Goal: Task Accomplishment & Management: Manage account settings

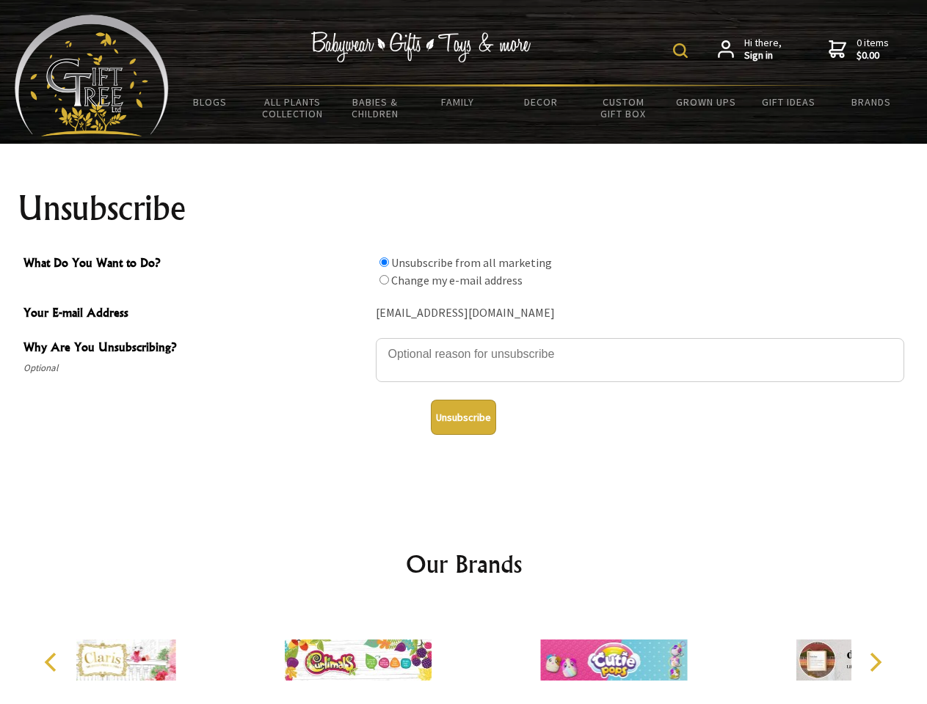
click at [682, 51] on img at bounding box center [680, 50] width 15 height 15
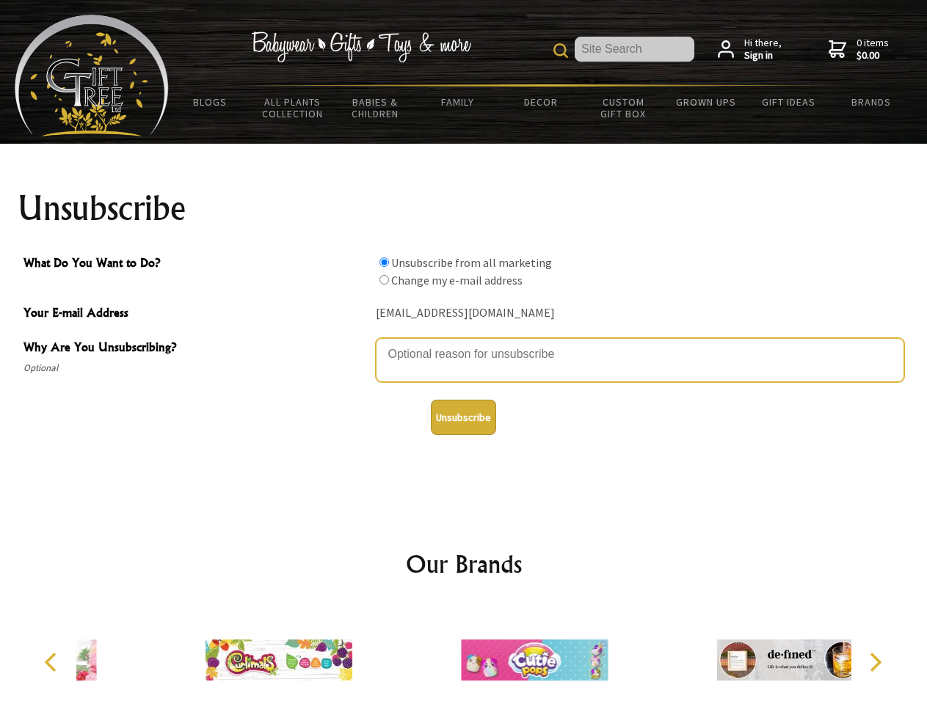
click at [464, 343] on textarea "Why Are You Unsubscribing?" at bounding box center [640, 360] width 528 height 44
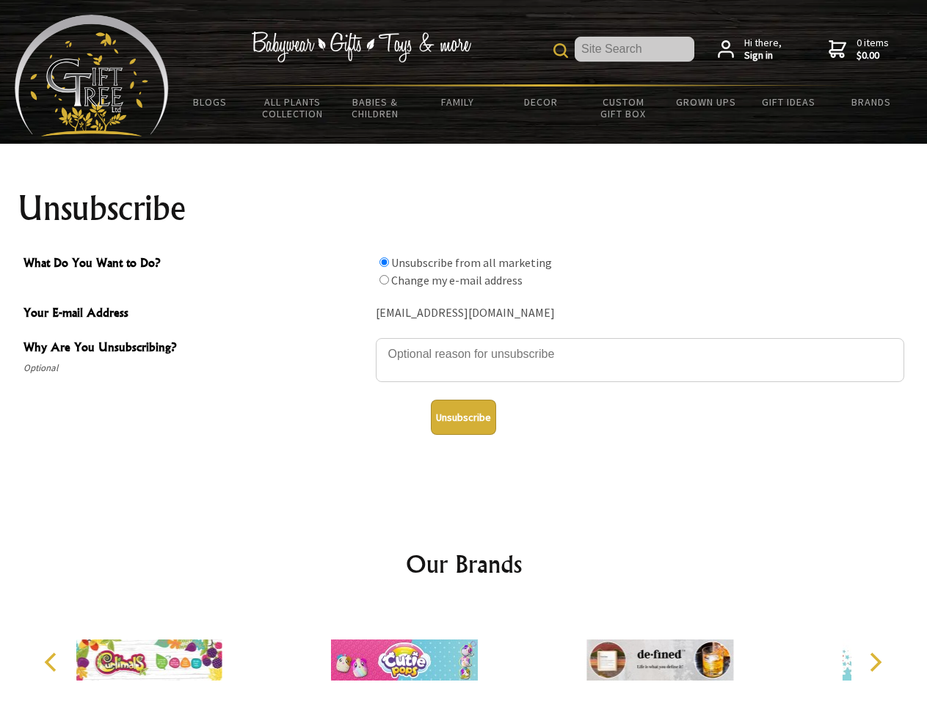
click at [384, 262] on input "What Do You Want to Do?" at bounding box center [384, 263] width 10 height 10
click at [384, 280] on input "What Do You Want to Do?" at bounding box center [384, 280] width 10 height 10
click at [463, 417] on button "Unsubscribe" at bounding box center [463, 417] width 65 height 35
radio input "true"
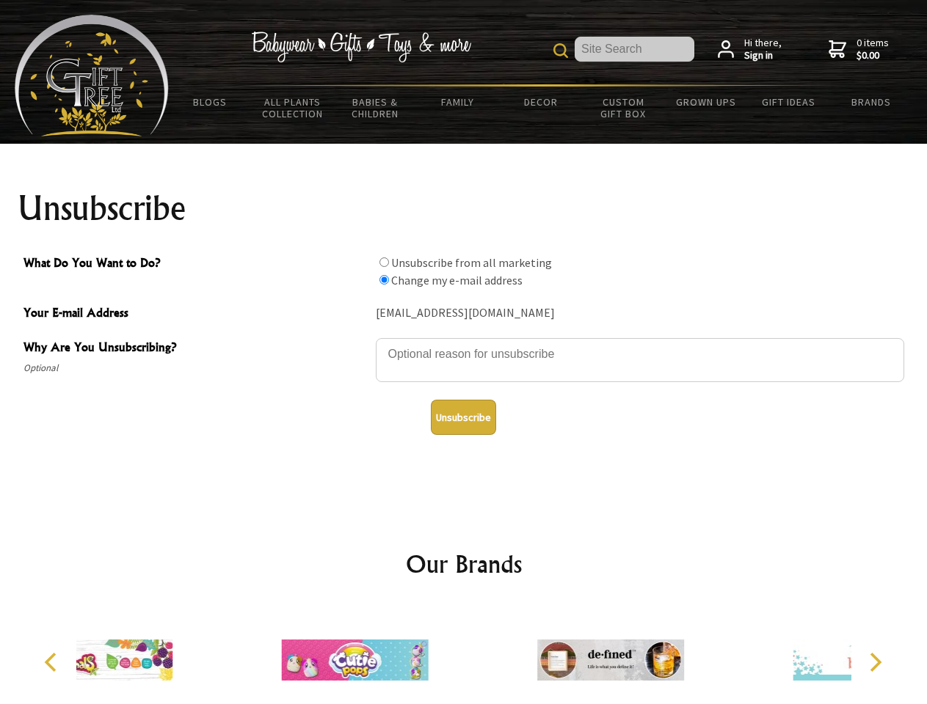
click at [464, 654] on div at bounding box center [354, 662] width 255 height 114
click at [53, 663] on icon "Previous" at bounding box center [52, 662] width 19 height 19
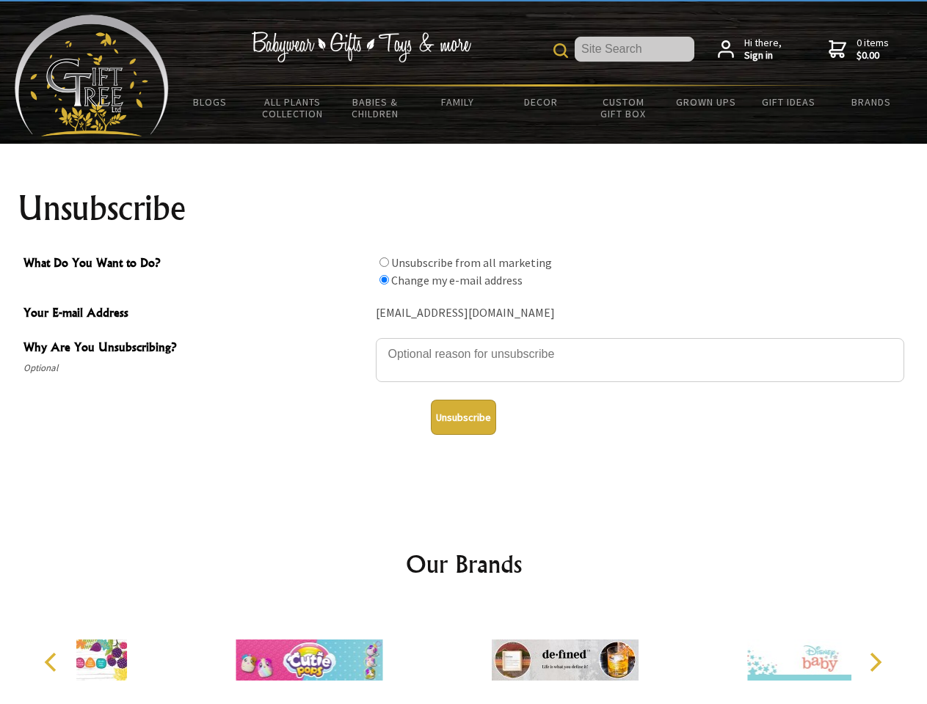
click at [875, 663] on icon "Next" at bounding box center [873, 662] width 19 height 19
